Goal: Task Accomplishment & Management: Manage account settings

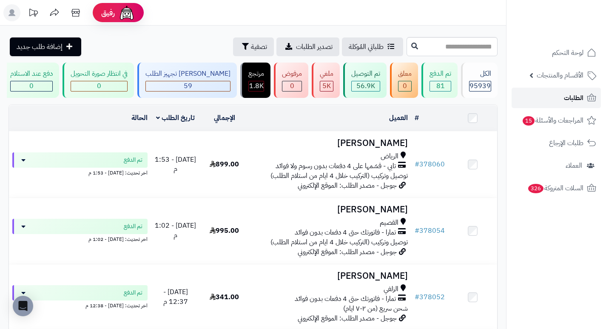
click at [563, 100] on link "الطلبات" at bounding box center [556, 98] width 89 height 20
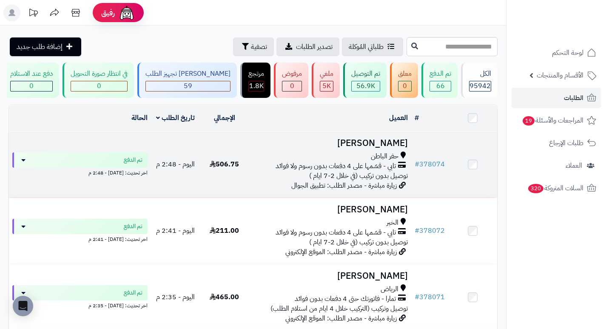
click at [395, 148] on h3 "انفال الشمري" at bounding box center [330, 143] width 156 height 10
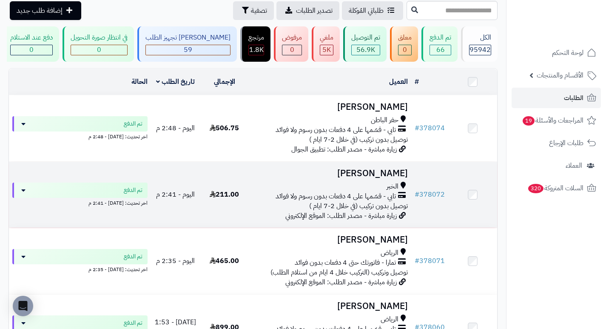
scroll to position [85, 0]
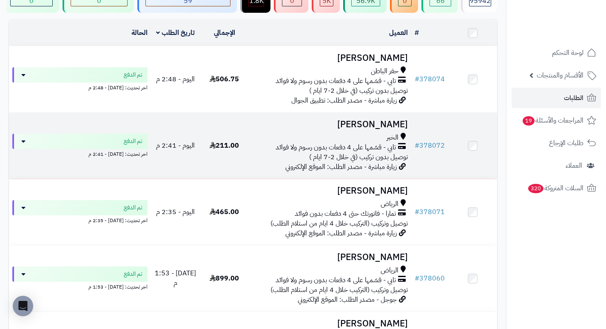
click at [390, 129] on h3 "سلمى حبيب" at bounding box center [330, 125] width 156 height 10
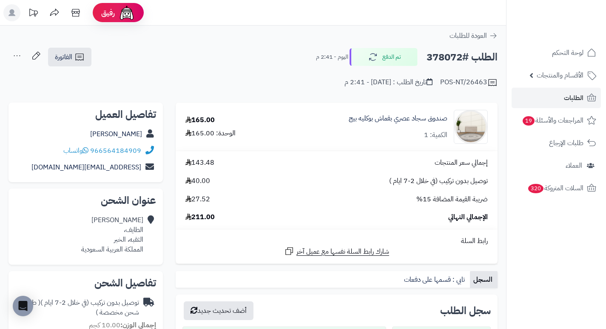
drag, startPoint x: 382, startPoint y: 135, endPoint x: 346, endPoint y: 143, distance: 37.5
click at [346, 143] on div "صندوق سجاد عصري بقماش بوكليه بيج الكمية: 1" at bounding box center [385, 127] width 217 height 34
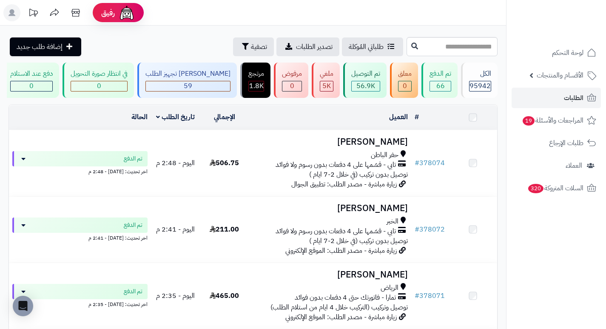
scroll to position [85, 0]
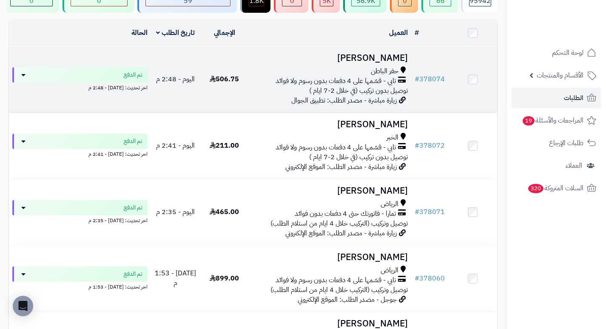
click at [388, 63] on h3 "[PERSON_NAME]" at bounding box center [330, 58] width 156 height 10
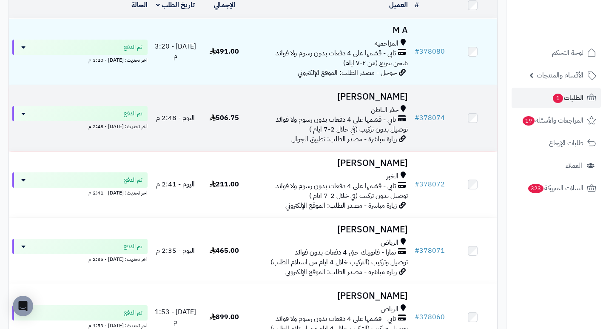
scroll to position [128, 0]
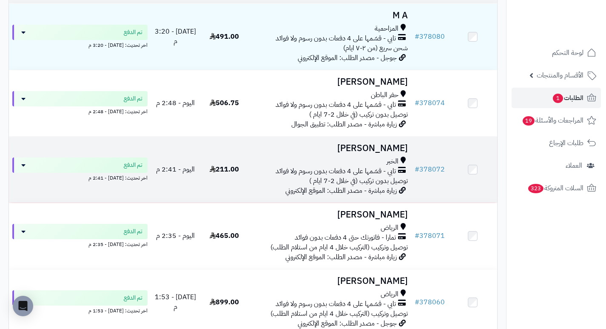
click at [395, 152] on h3 "[PERSON_NAME]" at bounding box center [330, 148] width 156 height 10
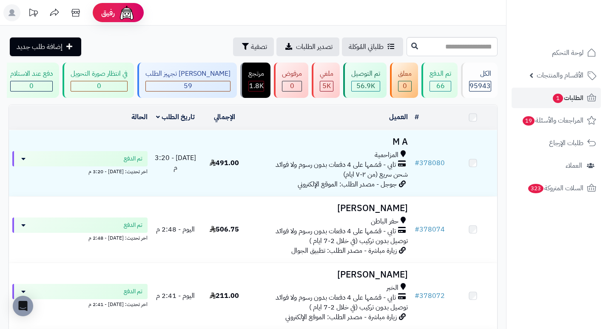
scroll to position [128, 0]
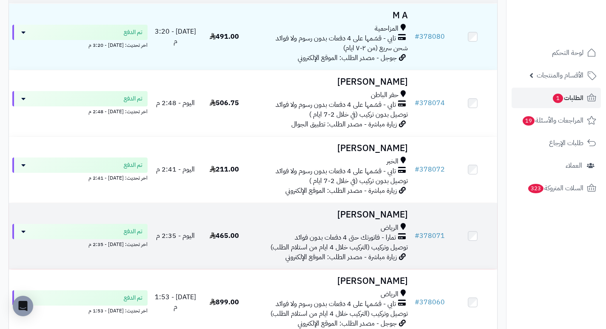
click at [391, 218] on h3 "[PERSON_NAME]" at bounding box center [330, 215] width 156 height 10
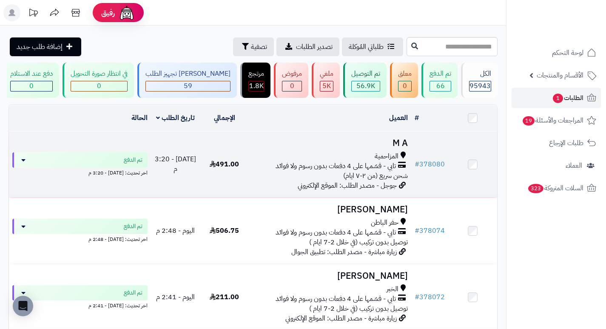
click at [397, 148] on h3 "M A" at bounding box center [330, 143] width 156 height 10
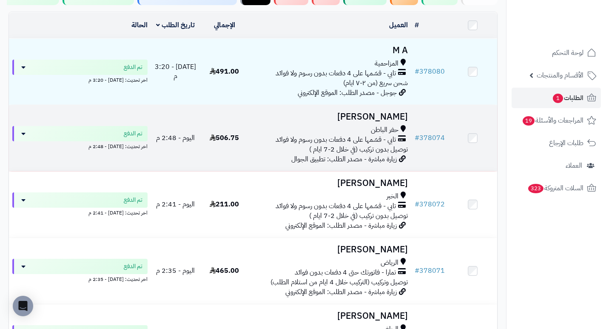
scroll to position [85, 0]
